Goal: Task Accomplishment & Management: Use online tool/utility

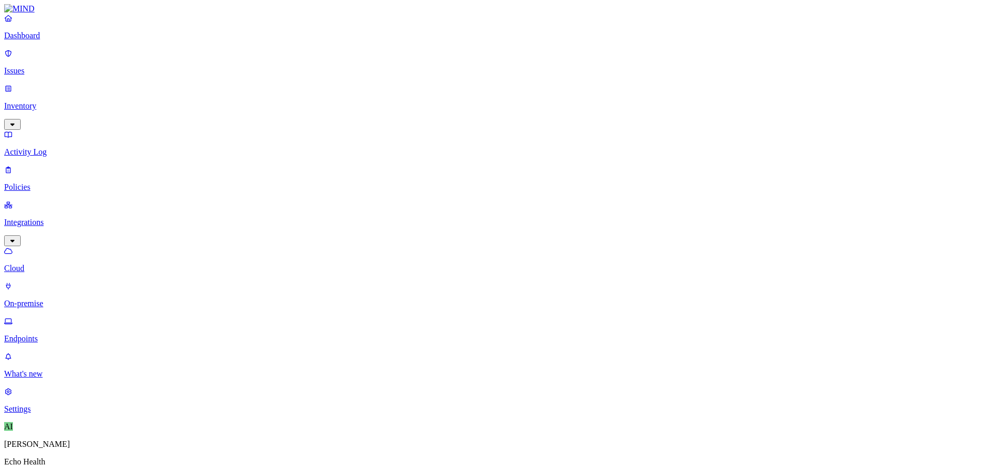
click at [12, 283] on icon at bounding box center [8, 286] width 8 height 7
click at [35, 246] on link "Cloud" at bounding box center [491, 259] width 975 height 27
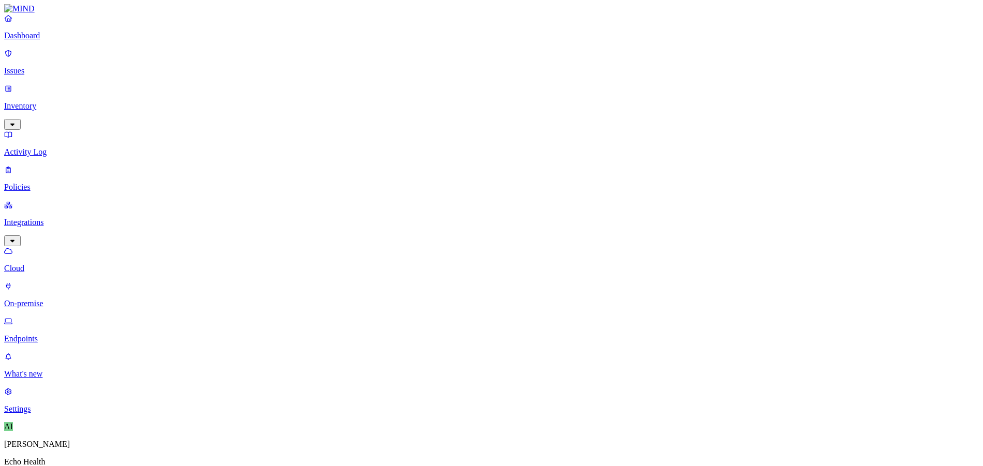
click at [54, 183] on p "Policies" at bounding box center [491, 187] width 975 height 9
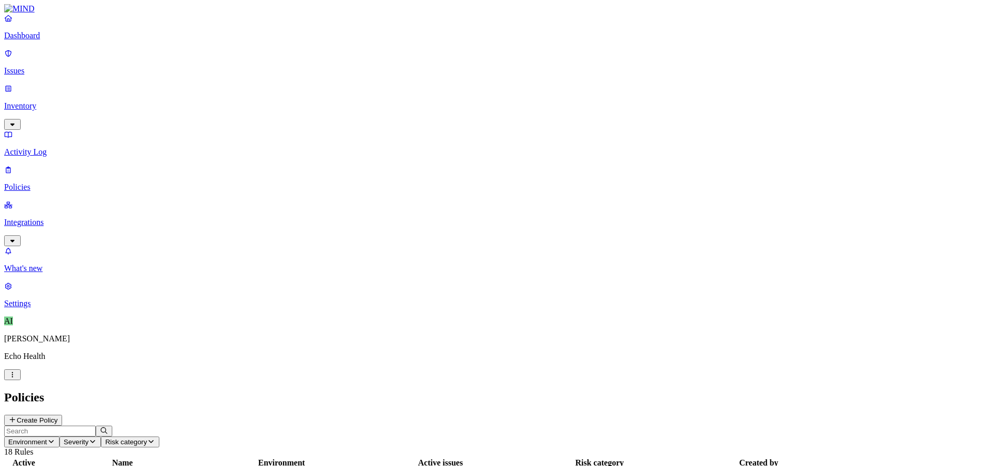
click at [51, 147] on p "Activity Log" at bounding box center [491, 151] width 975 height 9
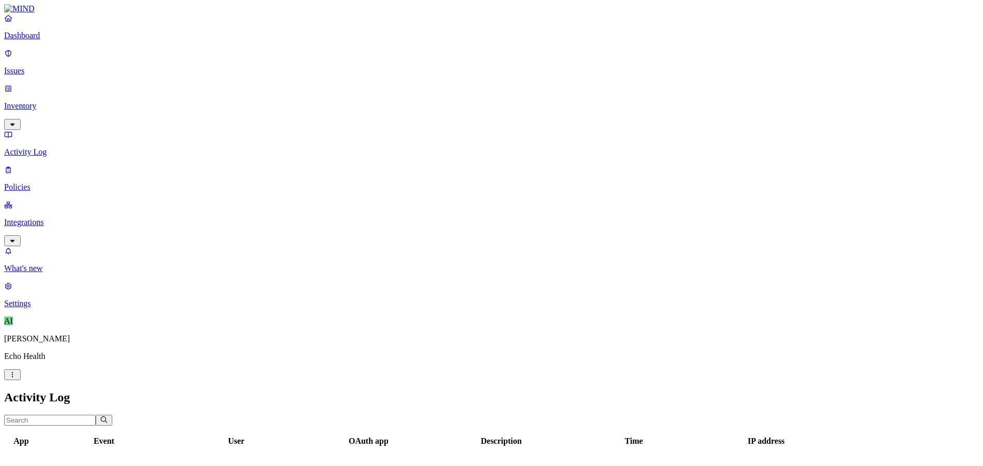
click at [51, 101] on p "Inventory" at bounding box center [491, 105] width 975 height 9
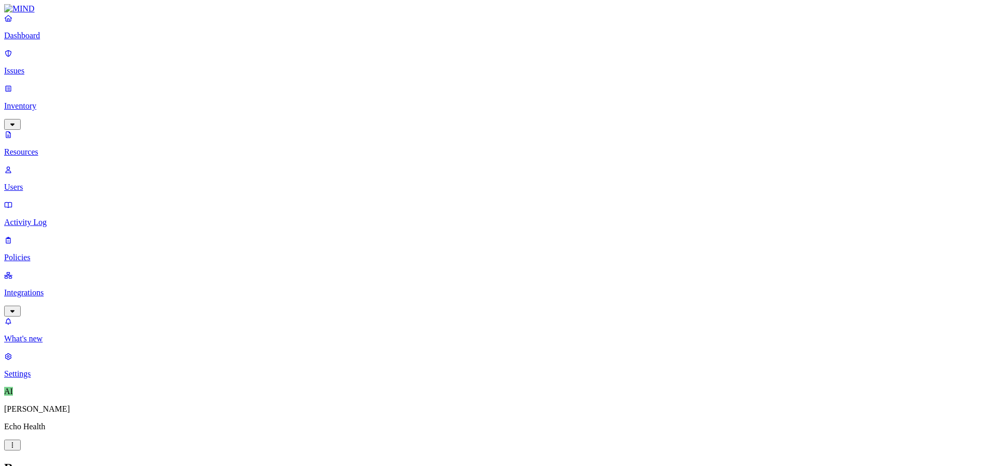
click at [41, 68] on p "Issues" at bounding box center [491, 70] width 975 height 9
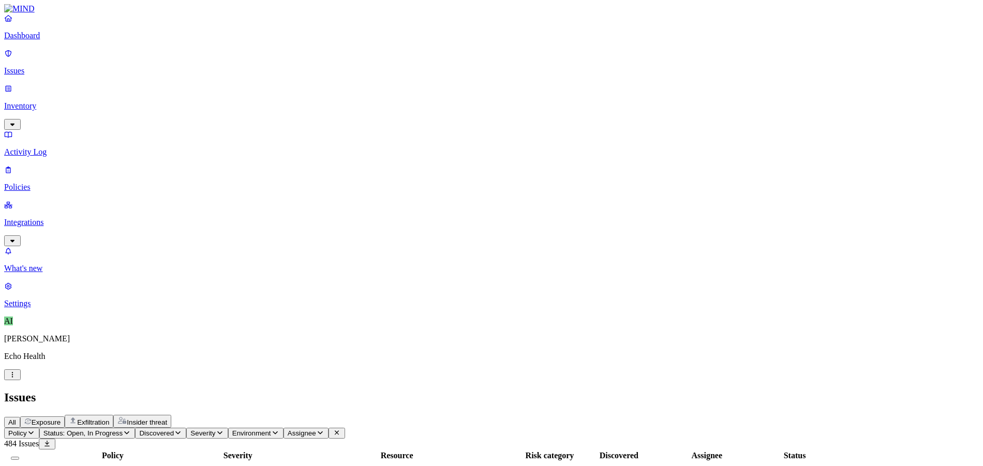
click at [275, 451] on th "Severity" at bounding box center [238, 456] width 75 height 10
click at [275, 451] on div "Severity" at bounding box center [237, 455] width 73 height 9
click at [215, 429] on span "Severity" at bounding box center [202, 433] width 25 height 8
click at [332, 79] on div "Critical" at bounding box center [332, 93] width 0 height 29
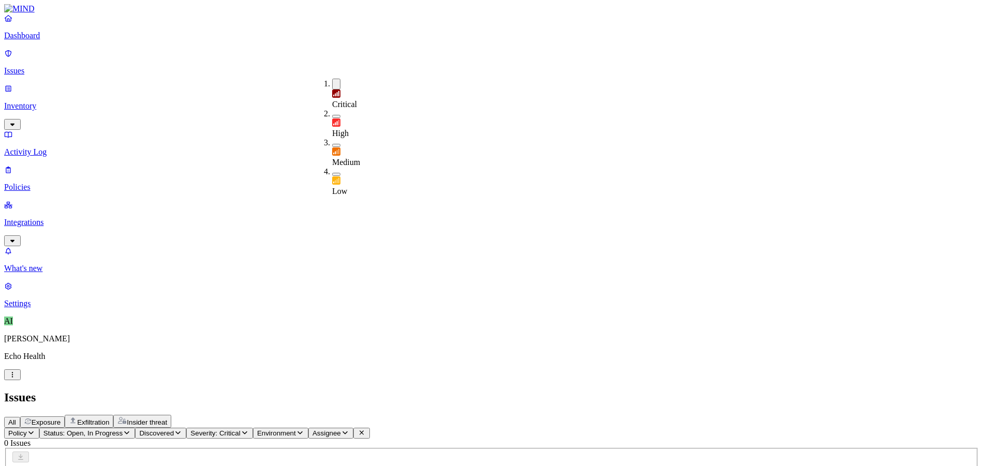
click at [332, 109] on div "High" at bounding box center [332, 123] width 0 height 29
click at [332, 145] on button "button" at bounding box center [336, 146] width 8 height 3
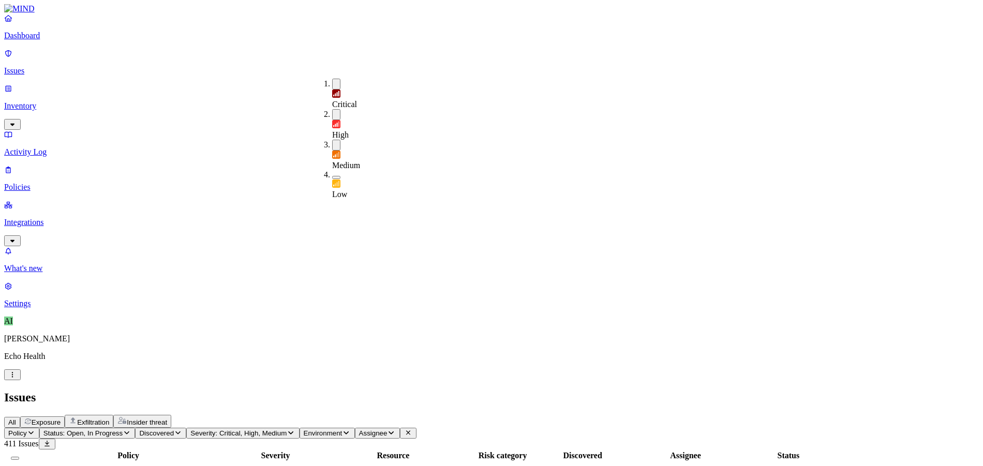
click at [332, 109] on button "button" at bounding box center [336, 114] width 8 height 11
click at [332, 84] on button "button" at bounding box center [336, 84] width 8 height 11
click at [435, 415] on div "All Exposure Exfiltration Insider threat" at bounding box center [491, 421] width 975 height 13
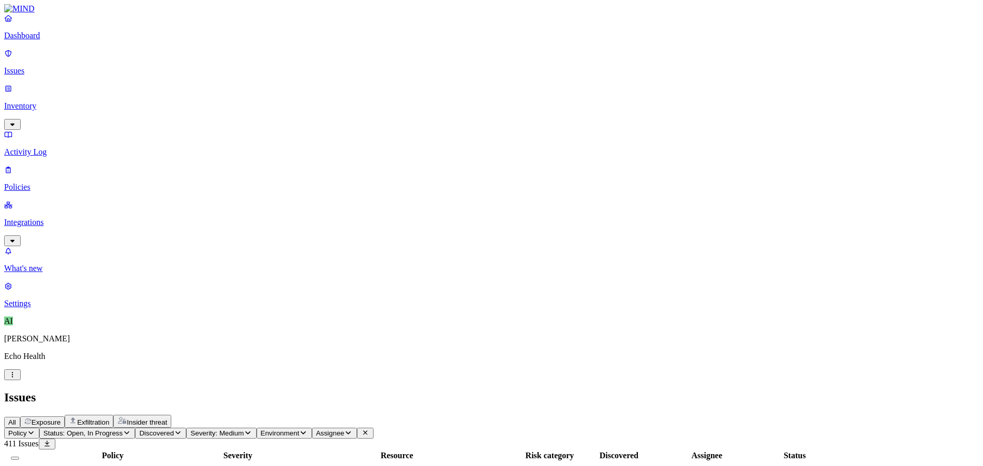
scroll to position [282, 0]
